Goal: Task Accomplishment & Management: Manage account settings

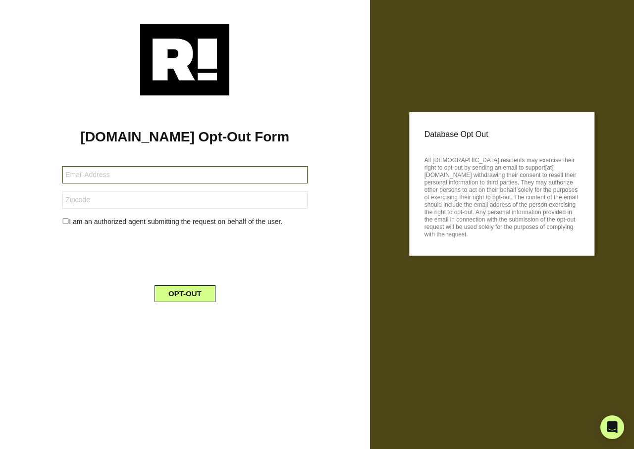
type input "[EMAIL_ADDRESS][DOMAIN_NAME]"
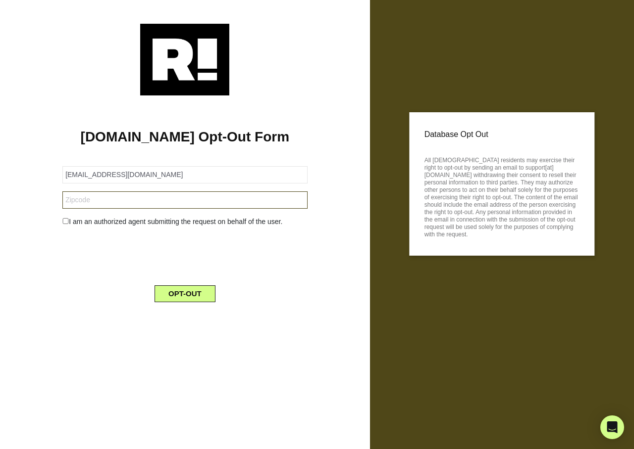
type input "46628"
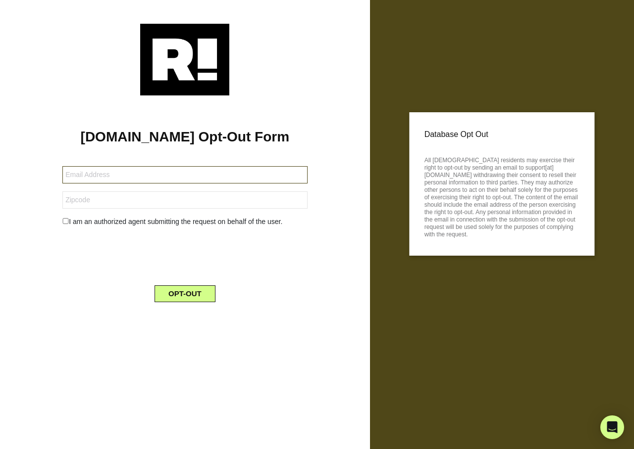
type input "hellowalls47564@gmail.com"
type input "47591"
type input "[EMAIL_ADDRESS][DOMAIN_NAME]"
type input "41044"
type input "linfull@casair.net"
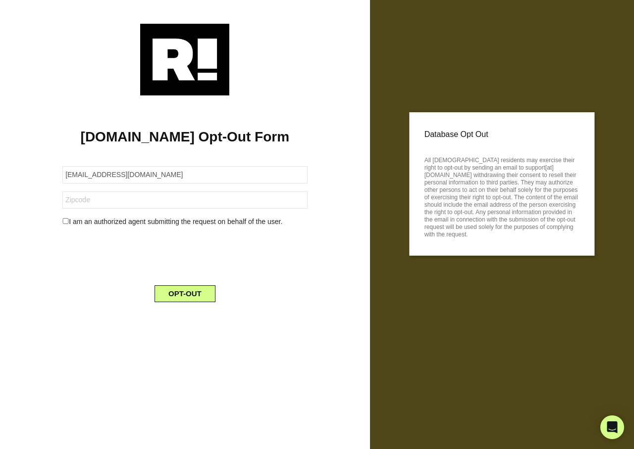
type input "49688"
type input "hchristopher7@mac.com"
type input "32746"
type input "[EMAIL_ADDRESS][DOMAIN_NAME]"
type input "93021"
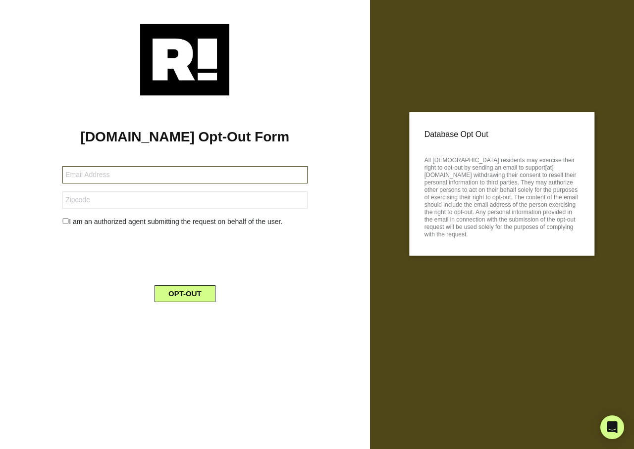
type input "[EMAIL_ADDRESS][DOMAIN_NAME]"
type input "48239"
type input "dgparis54@hotmail.com"
type input "98296"
type input "[EMAIL_ADDRESS][DOMAIN_NAME]"
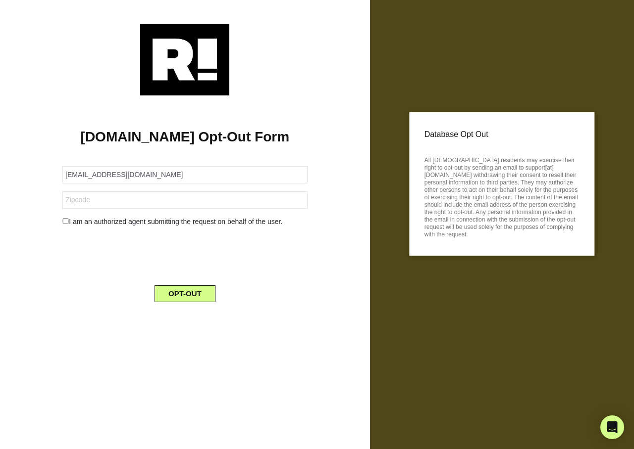
type input "27949"
type input "[EMAIL_ADDRESS][DOMAIN_NAME]"
type input "75089"
type input "[PERSON_NAME][EMAIL_ADDRESS][PERSON_NAME][DOMAIN_NAME]"
type input "07086"
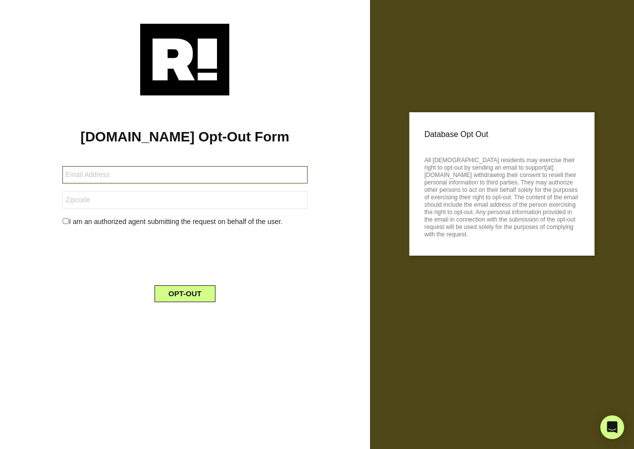
type input "[EMAIL_ADDRESS][DOMAIN_NAME]"
type input "15642"
type input "bigrossi619@gmail.com"
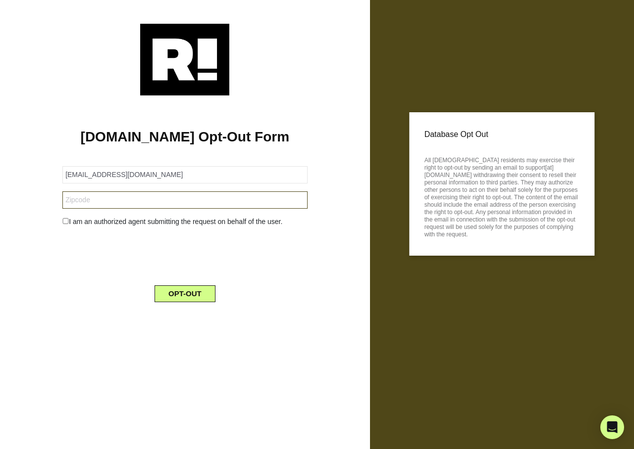
type input "07628"
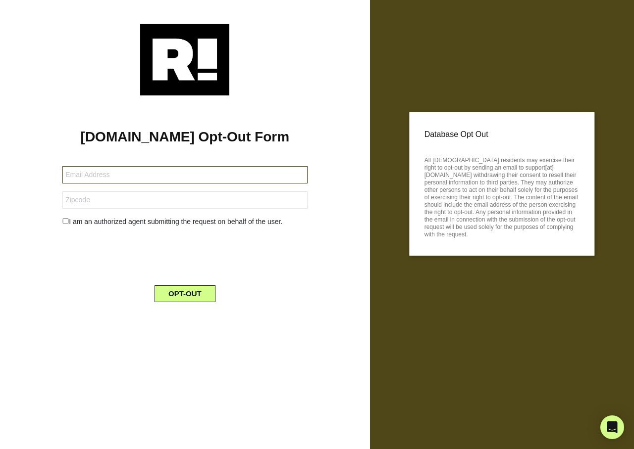
type input "[EMAIL_ADDRESS][DOMAIN_NAME]"
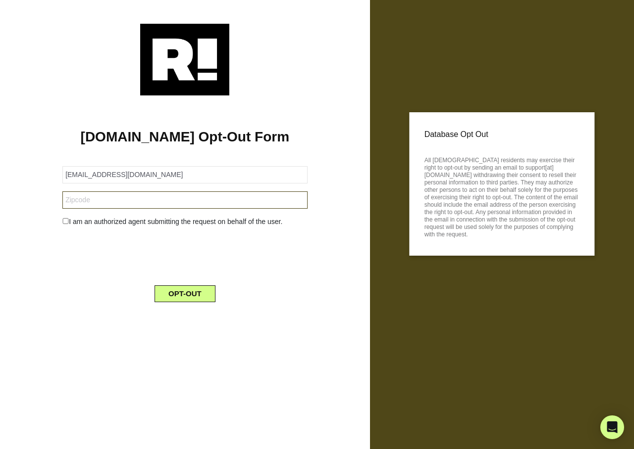
type input "55734"
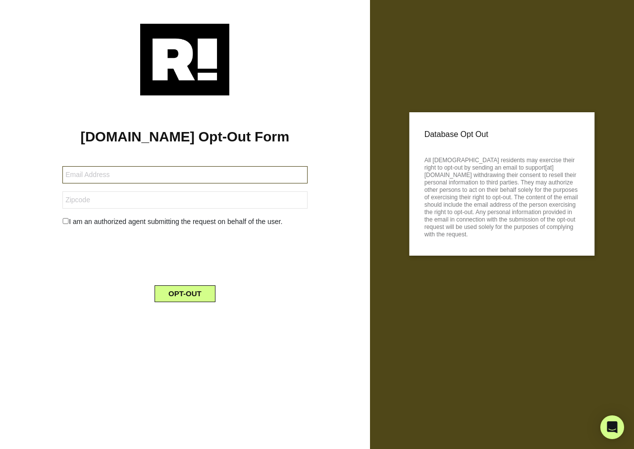
type input "iebock@icloud.com"
type input "37090"
type input "g9pqp49yy6@privaterelay.appleid.com"
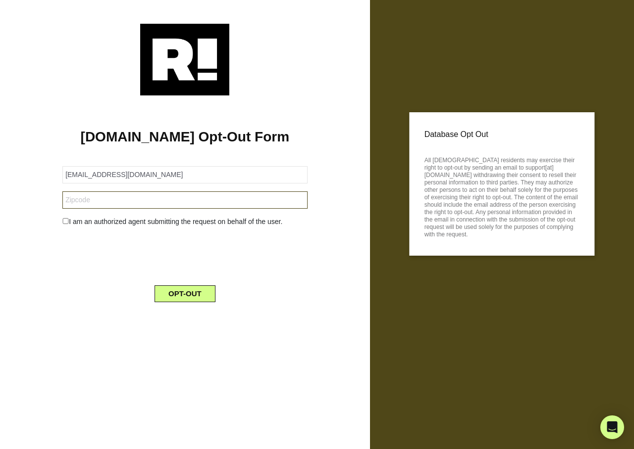
type input "07748"
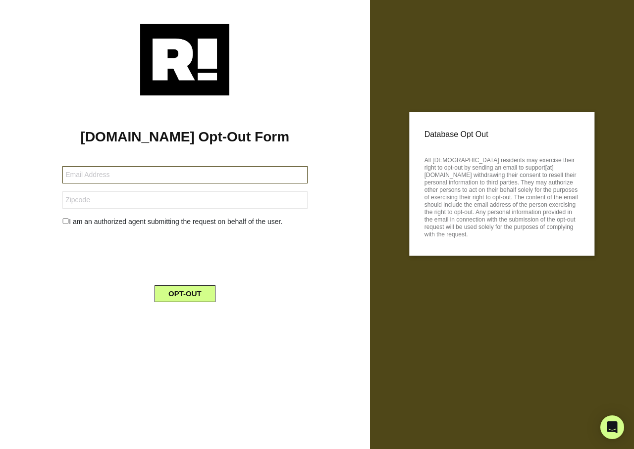
type input "briangalligan54@gmail.com"
type input "27970"
type input "[EMAIL_ADDRESS][DOMAIN_NAME]"
type input "48197"
type input "jba7603911@gmail.com"
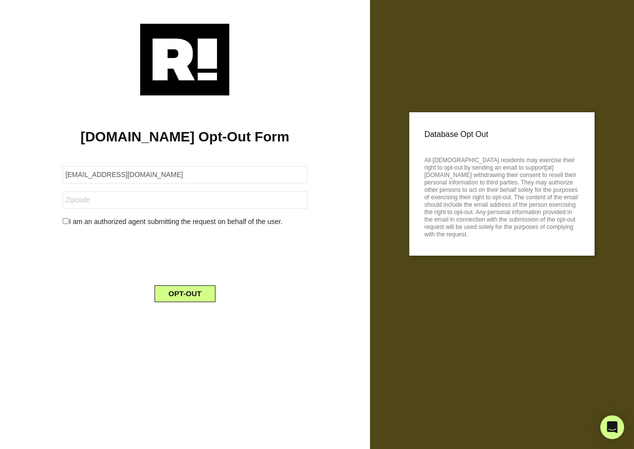
type input "28320"
type input "[EMAIL_ADDRESS][DOMAIN_NAME]"
type input "80012"
type input "marylousloan8@yahoo.com"
type input "16323"
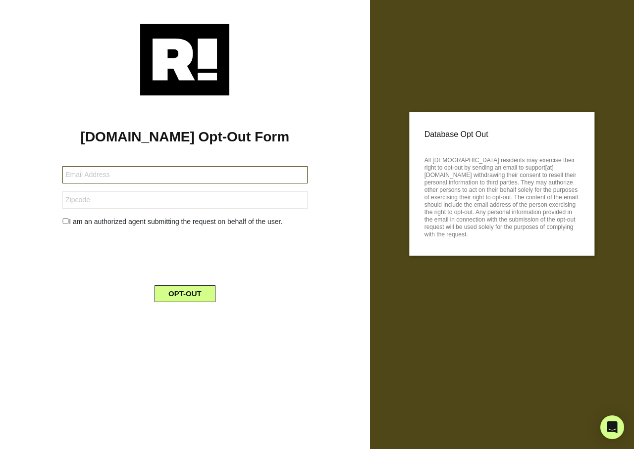
type input "pennde@gmail.com"
type input "42103"
type input "fbcpastorej@gmail.com"
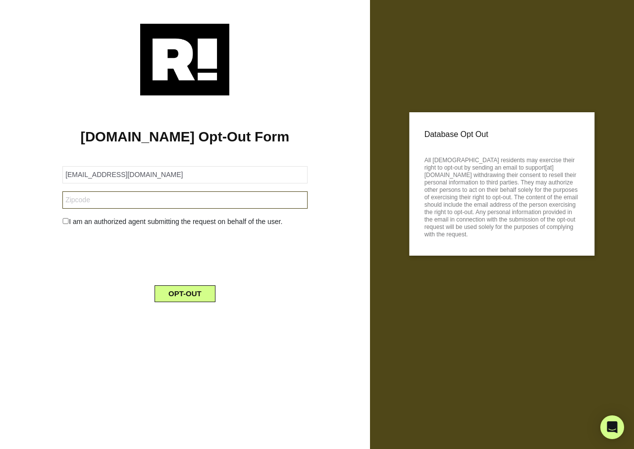
type input "31605"
